Goal: Information Seeking & Learning: Learn about a topic

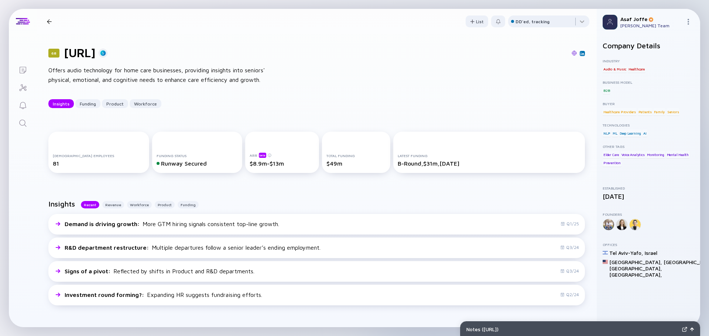
click at [24, 126] on icon "Search" at bounding box center [22, 123] width 9 height 9
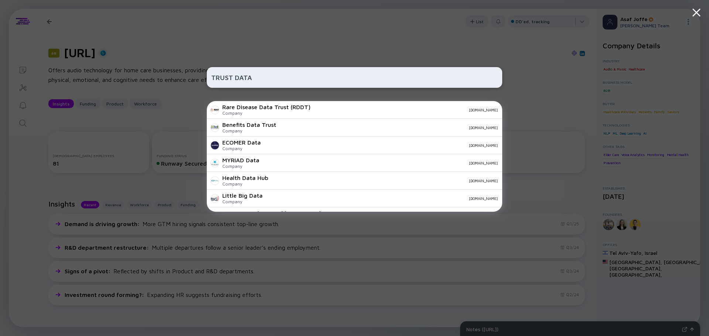
click at [233, 77] on input "TRUST DATA" at bounding box center [354, 77] width 286 height 13
type input "TRUSTDATA"
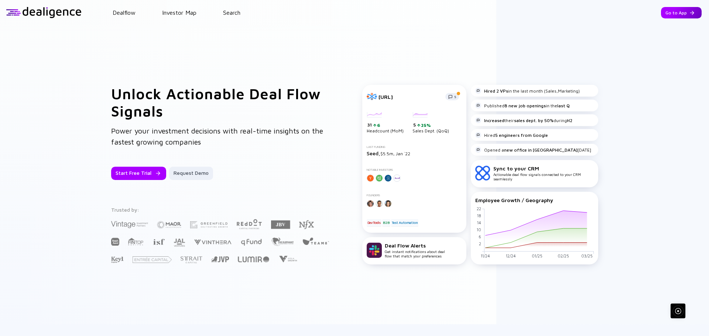
click at [672, 14] on div "Go to App" at bounding box center [681, 12] width 41 height 11
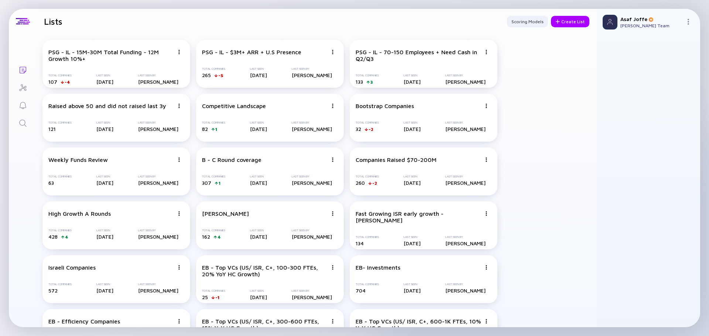
click at [21, 122] on icon "Search" at bounding box center [22, 123] width 9 height 9
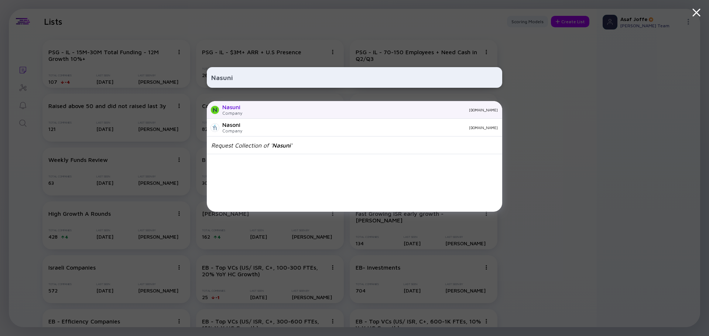
type input "Nasuni"
click at [238, 105] on div "Nasuni" at bounding box center [232, 107] width 20 height 7
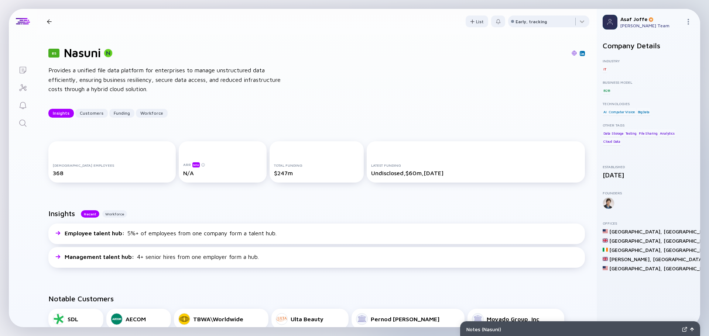
click at [25, 130] on link "Search" at bounding box center [23, 123] width 28 height 18
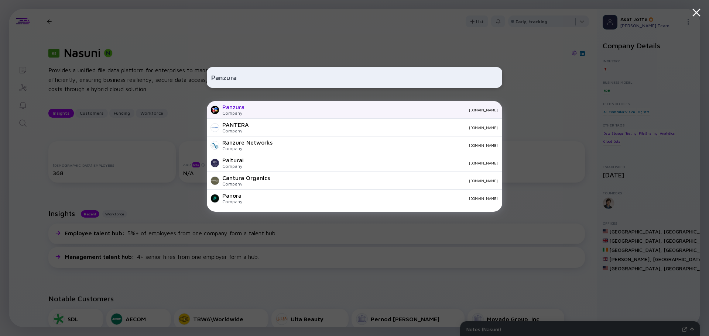
type input "Panzura"
click at [233, 111] on div "Company" at bounding box center [233, 113] width 22 height 6
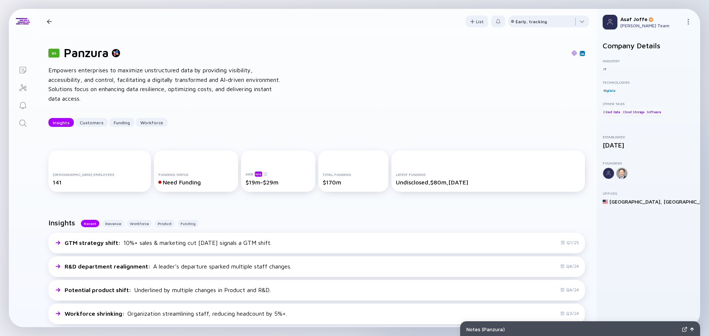
click at [130, 69] on div "Empowers enterprises to maximize unstructured data by providing visibility, acc…" at bounding box center [166, 85] width 236 height 38
click at [129, 75] on div "Empowers enterprises to maximize unstructured data by providing visibility, acc…" at bounding box center [166, 85] width 236 height 38
